Goal: Information Seeking & Learning: Check status

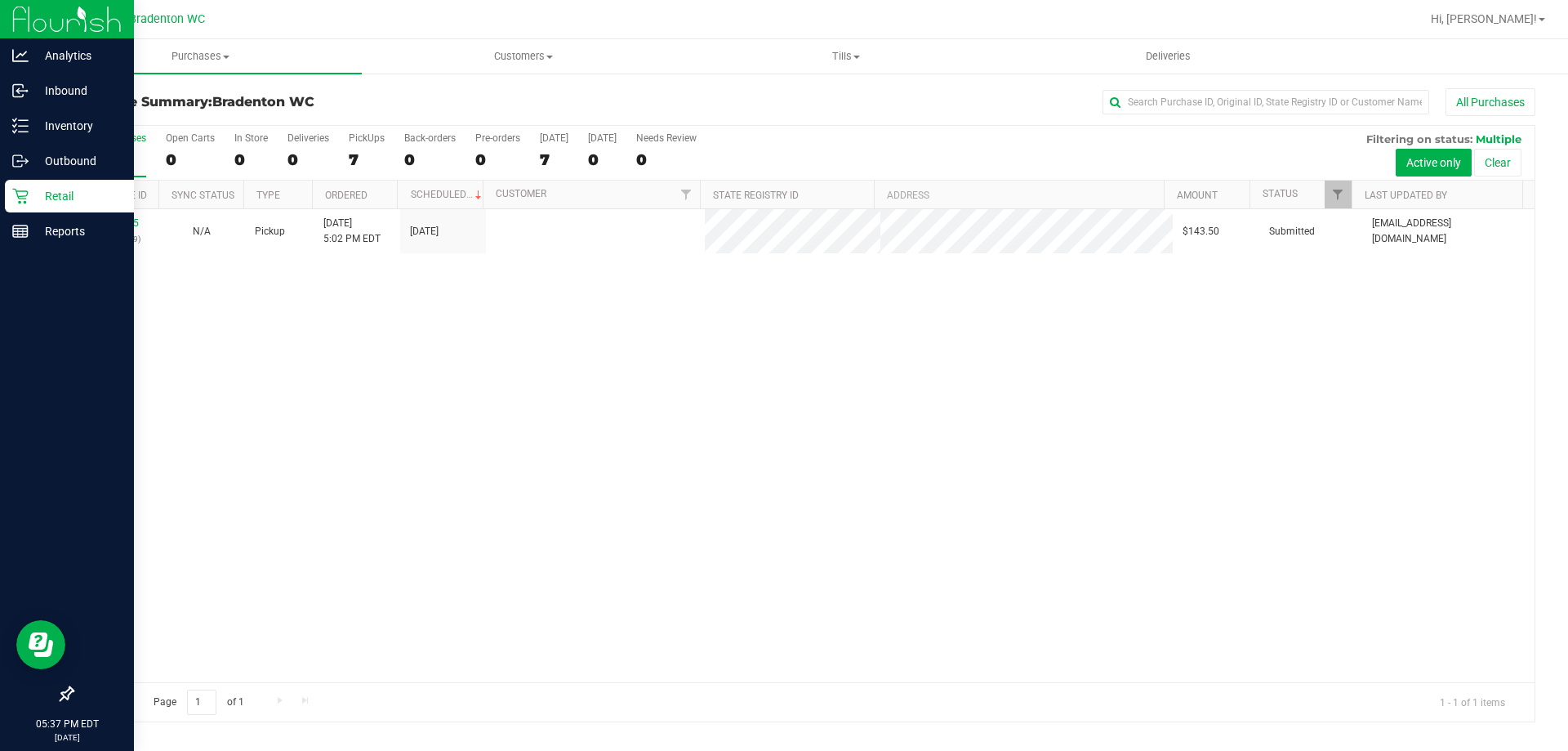
click at [13, 192] on icon at bounding box center [20, 195] width 17 height 17
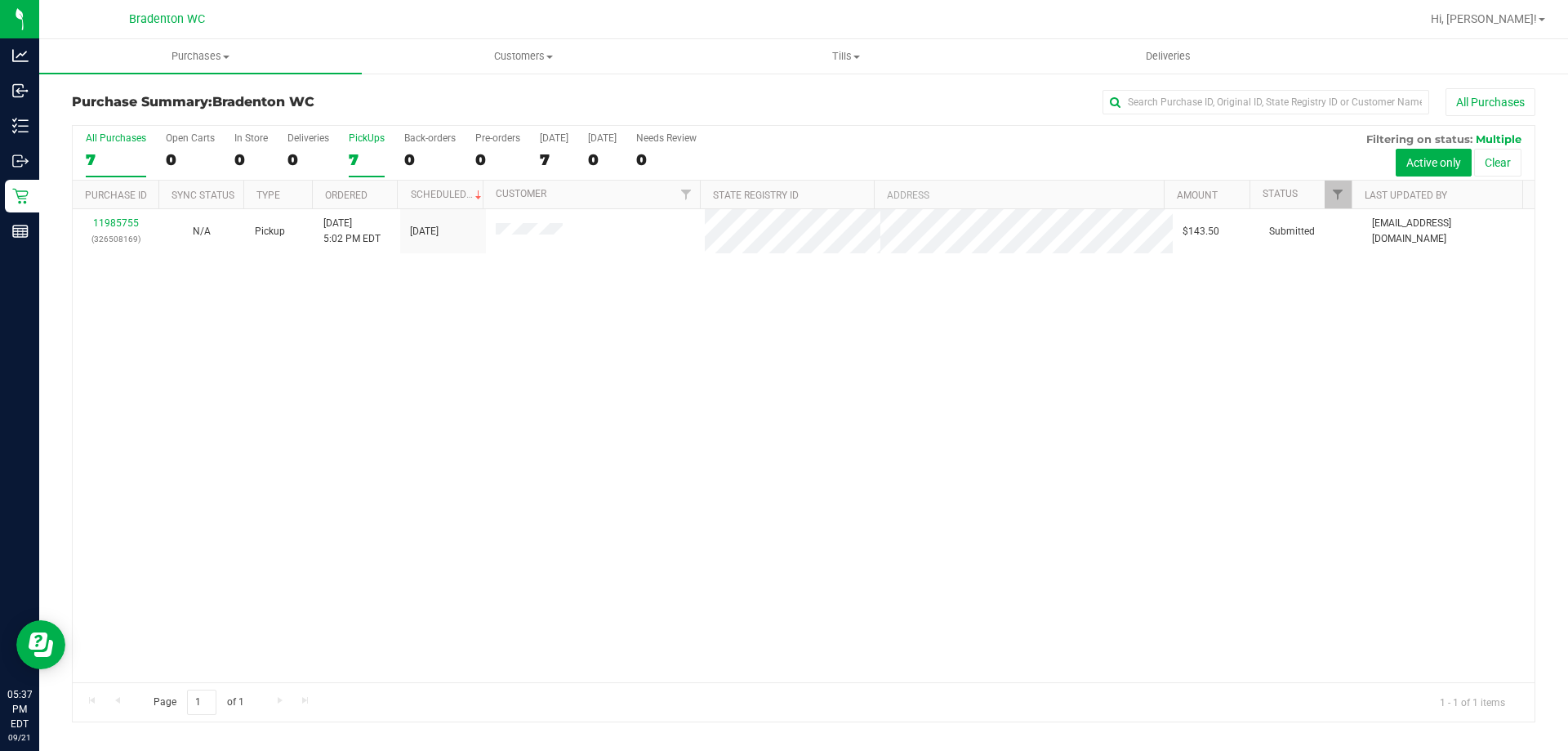
click at [357, 156] on div "7" at bounding box center [366, 159] width 36 height 18
click at [0, 0] on input "PickUps 7" at bounding box center [0, 0] width 0 height 0
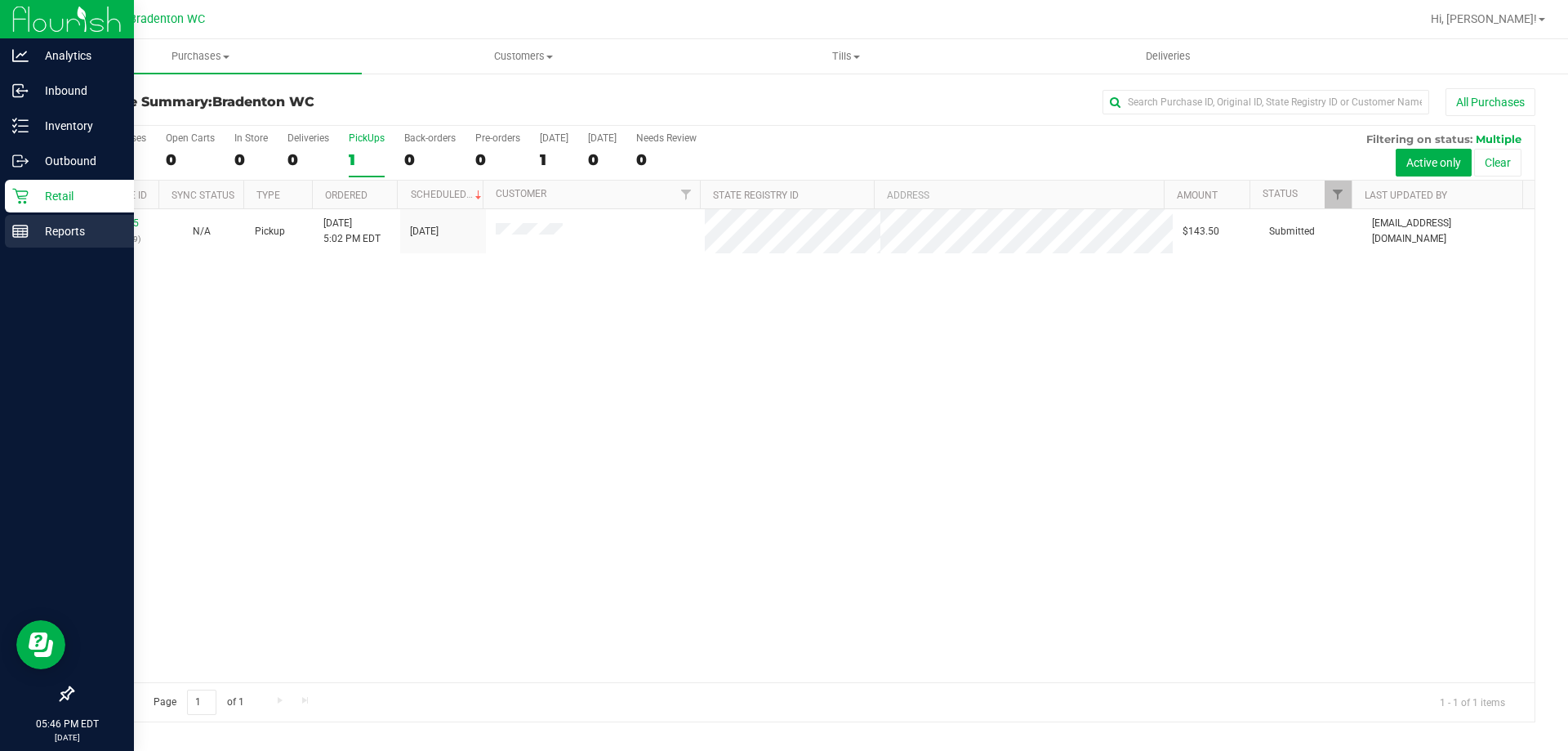
click at [84, 233] on p "Reports" at bounding box center [77, 231] width 98 height 19
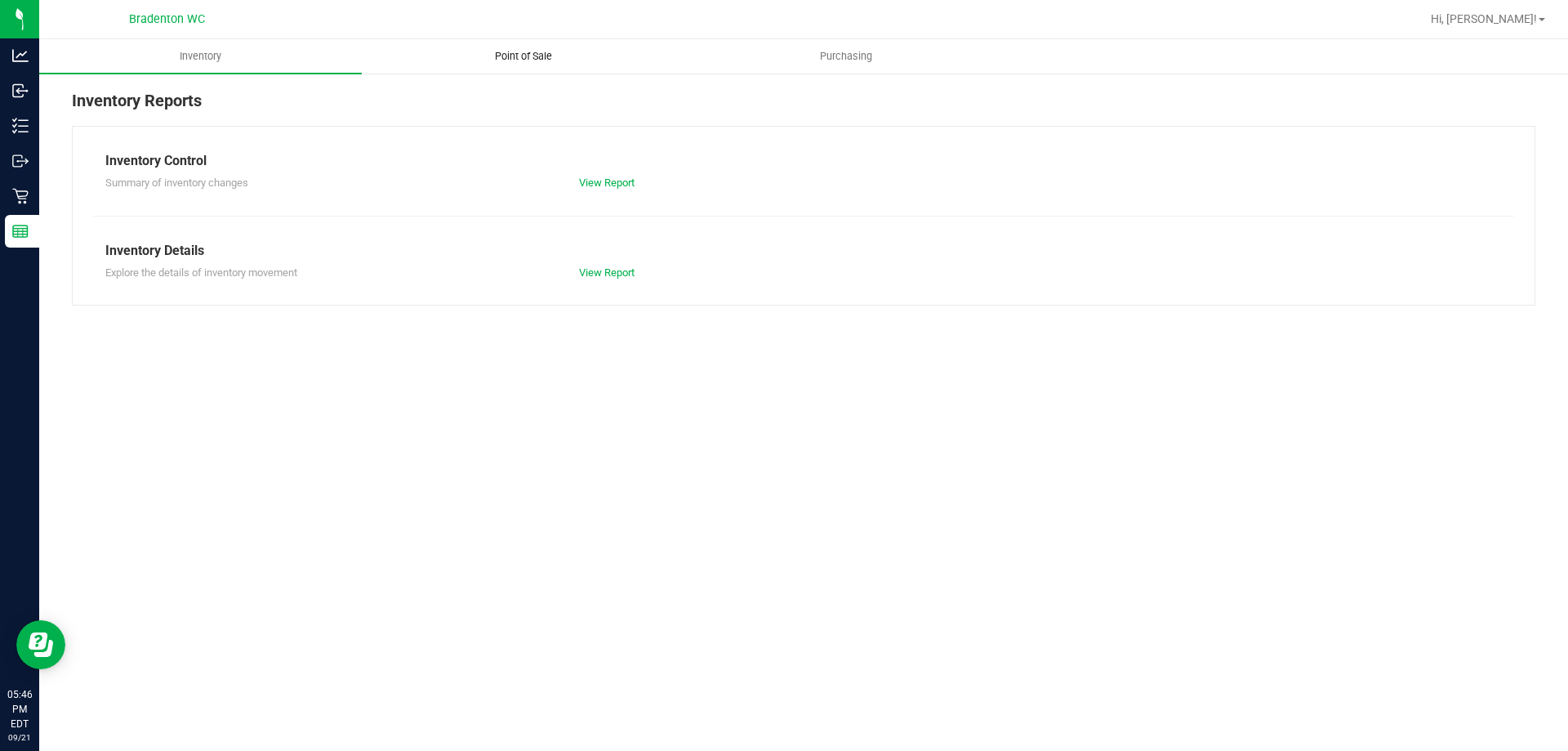
click at [528, 41] on uib-tab-heading "Point of Sale" at bounding box center [523, 56] width 321 height 33
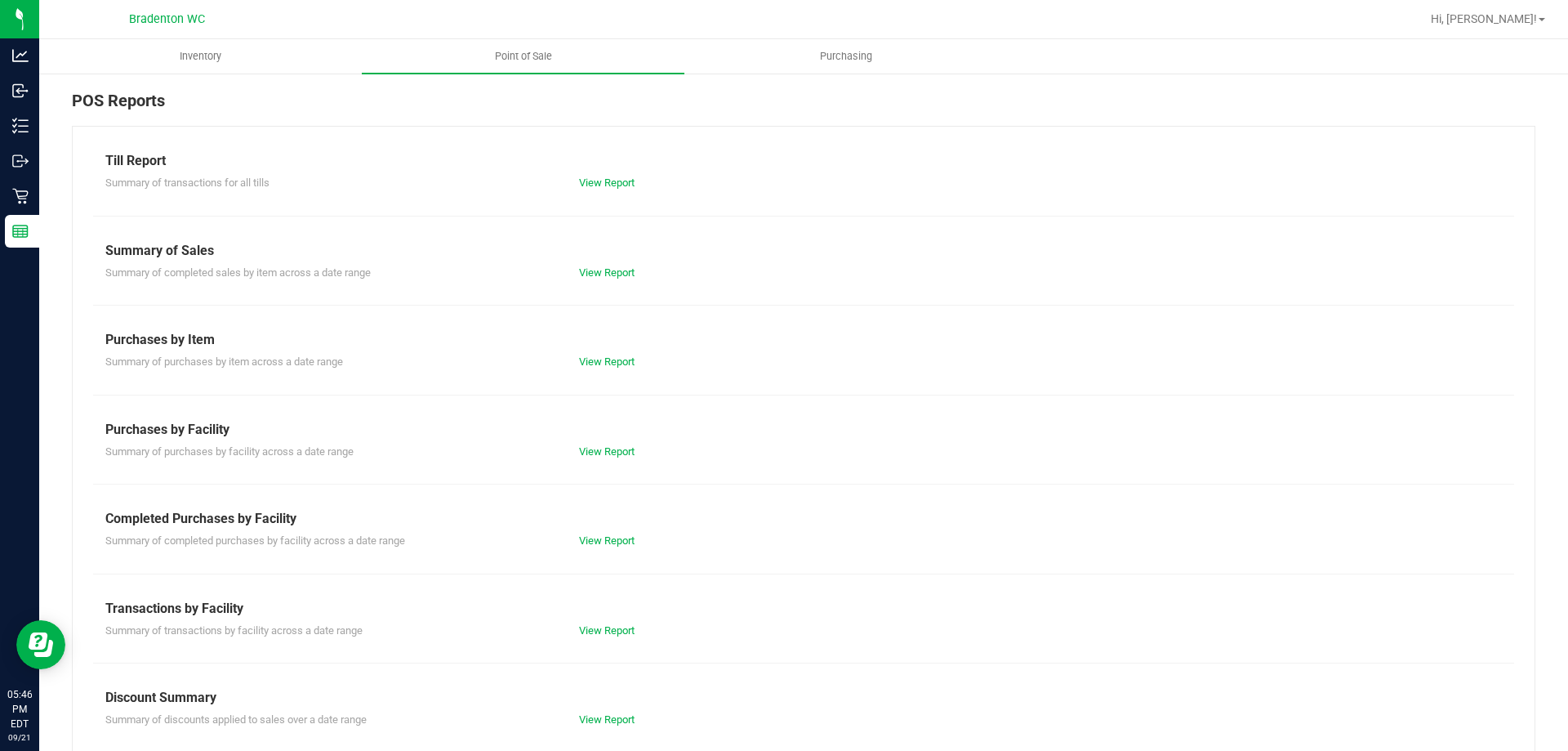
click at [605, 623] on div "View Report" at bounding box center [686, 631] width 237 height 17
click at [605, 632] on link "View Report" at bounding box center [606, 630] width 55 height 13
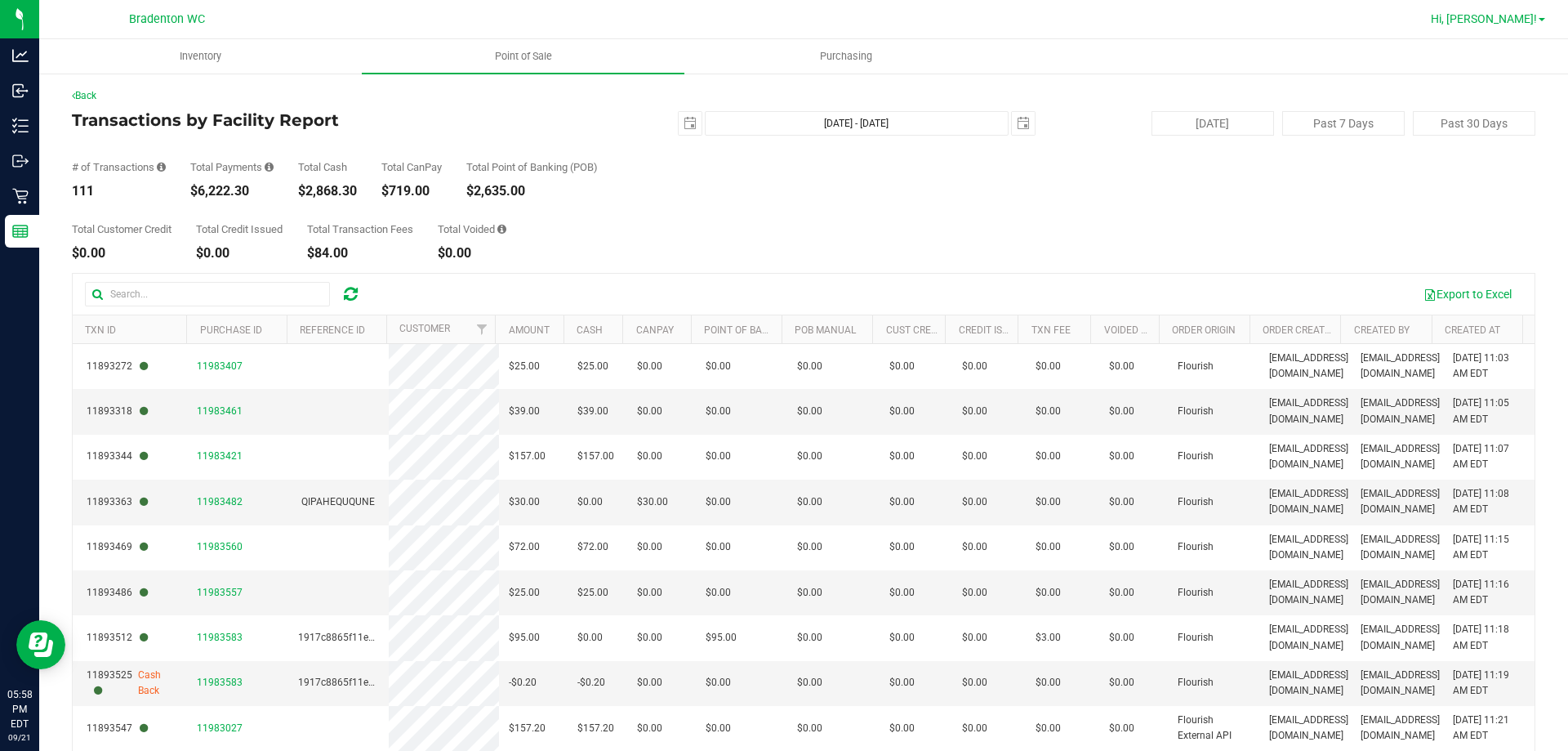
click at [1529, 16] on span "Hi, [PERSON_NAME]!" at bounding box center [1483, 18] width 106 height 13
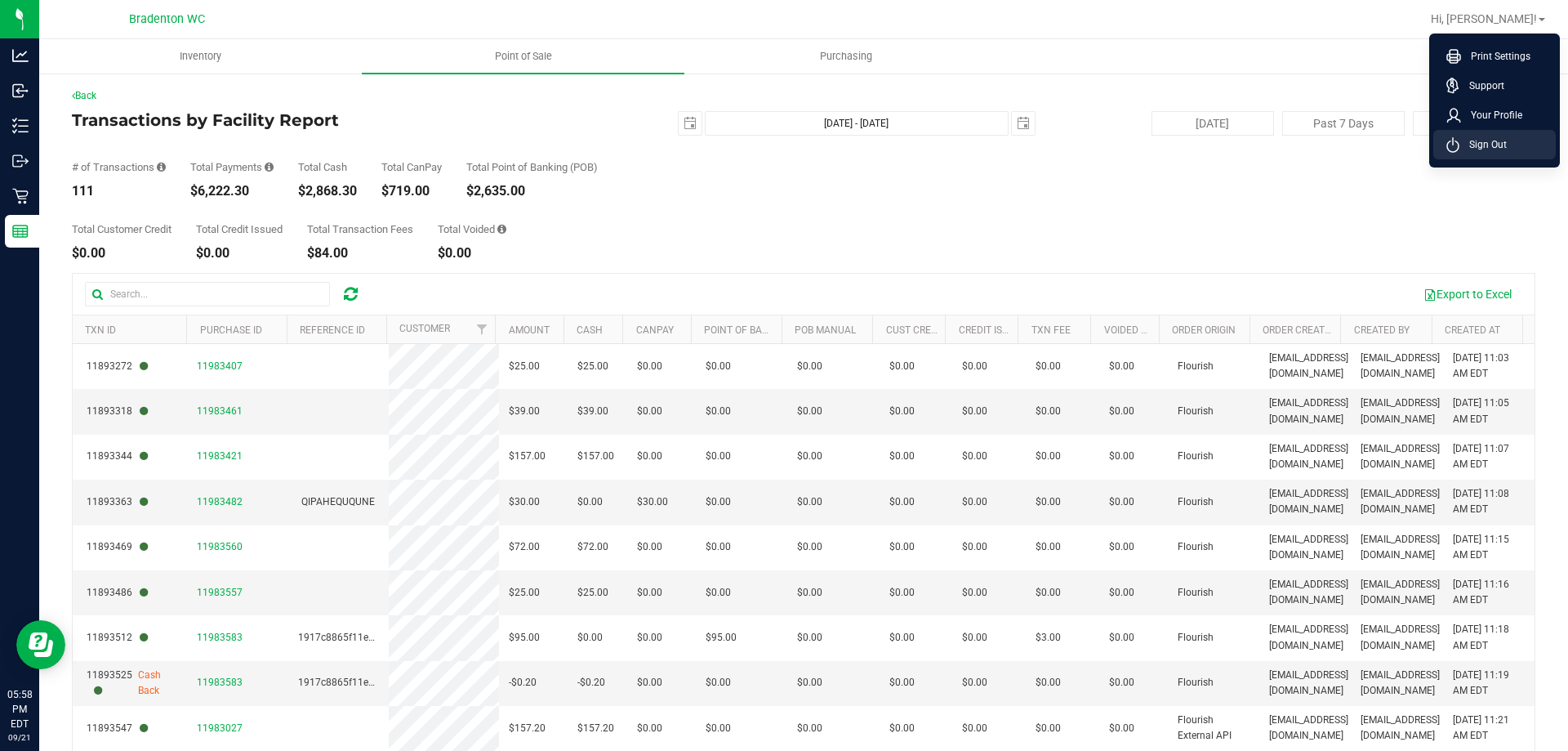
click at [1490, 145] on span "Sign Out" at bounding box center [1483, 144] width 48 height 17
